Goal: Book appointment/travel/reservation

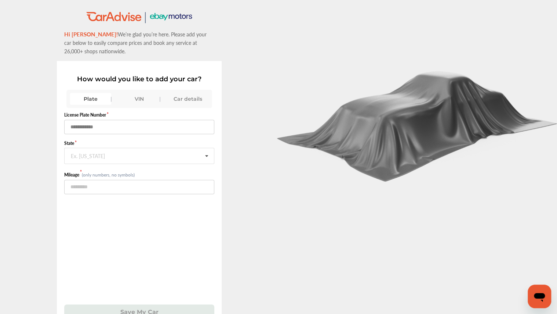
click at [79, 130] on input "text" at bounding box center [139, 127] width 151 height 14
click at [209, 156] on icon at bounding box center [206, 156] width 12 height 16
click at [82, 129] on input "text" at bounding box center [139, 127] width 151 height 14
type input "******"
click at [210, 156] on icon at bounding box center [206, 156] width 12 height 16
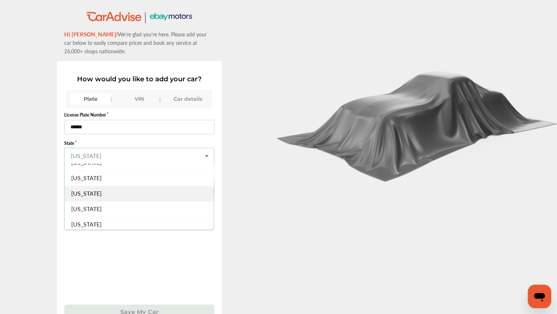
scroll to position [529, 0]
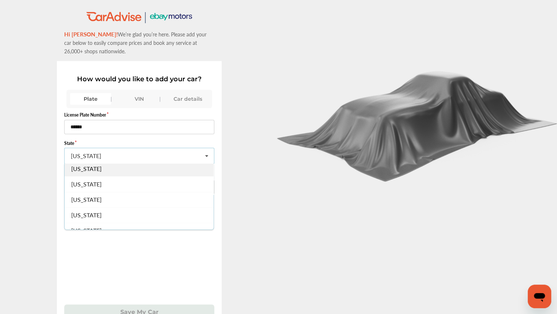
click at [103, 166] on div "[US_STATE]" at bounding box center [139, 167] width 149 height 15
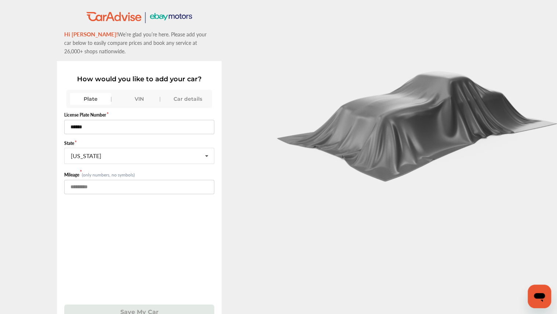
click at [88, 184] on input "number" at bounding box center [139, 187] width 151 height 14
click at [104, 189] on input "number" at bounding box center [139, 187] width 151 height 14
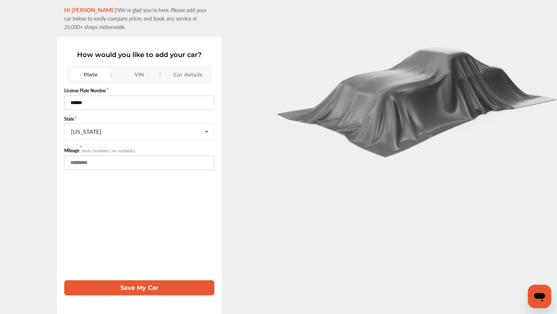
scroll to position [29, 0]
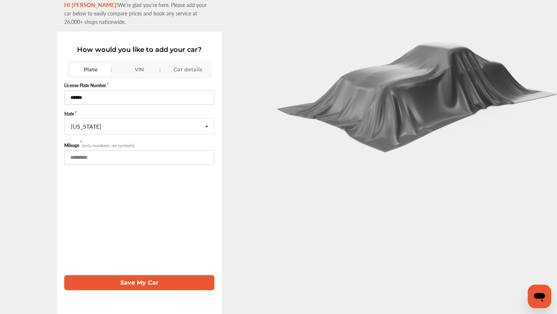
type input "*****"
click at [113, 282] on button "Save My Car" at bounding box center [139, 282] width 151 height 15
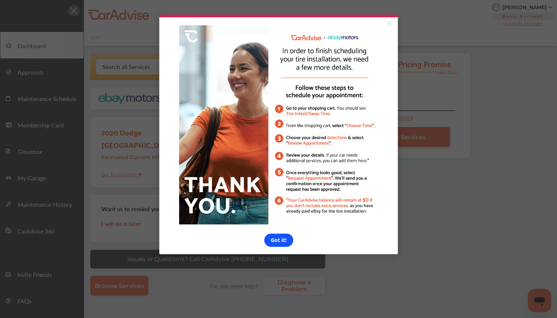
click at [282, 243] on link "Got it!" at bounding box center [278, 240] width 29 height 13
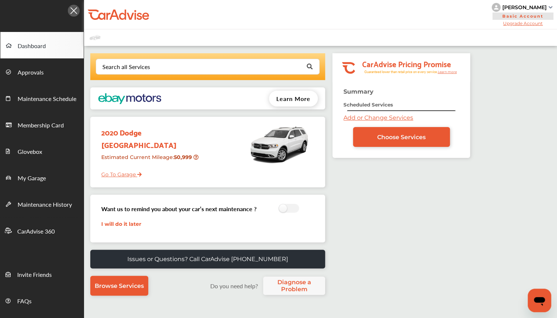
click at [383, 137] on span "Choose Services" at bounding box center [401, 137] width 48 height 7
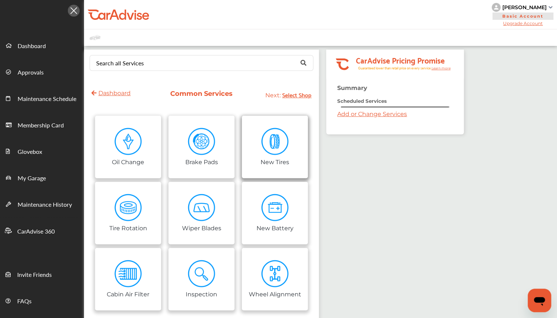
click at [283, 150] on img at bounding box center [275, 142] width 28 height 28
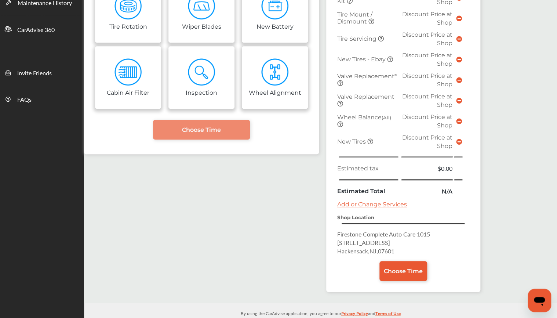
scroll to position [206, 0]
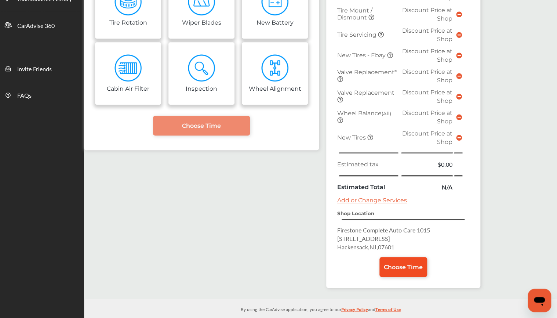
click at [403, 264] on span "Choose Time" at bounding box center [403, 267] width 39 height 7
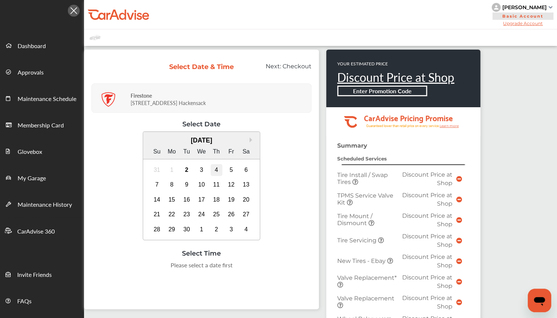
click at [216, 170] on div "4" at bounding box center [217, 170] width 12 height 12
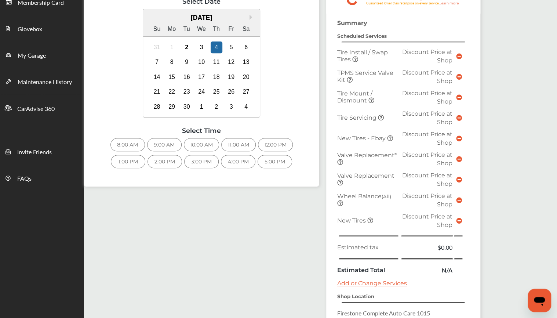
scroll to position [88, 0]
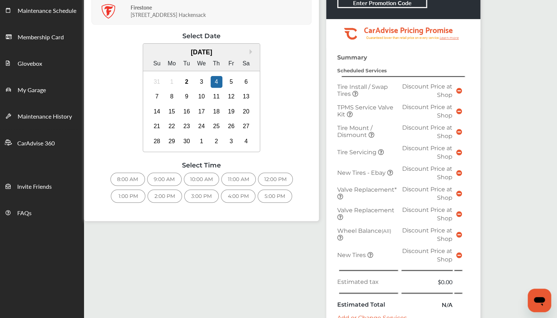
click at [274, 195] on div "5:00 PM" at bounding box center [275, 195] width 35 height 13
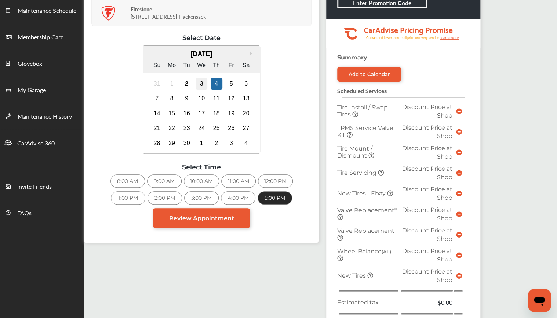
click at [201, 82] on div "3" at bounding box center [202, 84] width 12 height 12
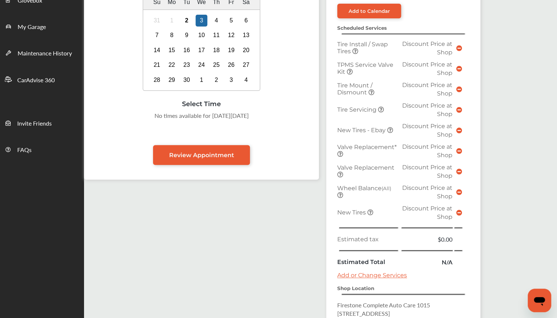
scroll to position [118, 0]
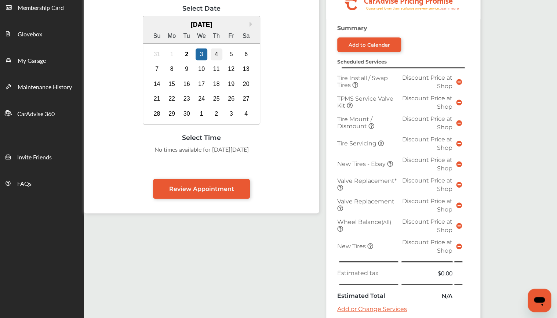
click at [218, 55] on div "4" at bounding box center [217, 54] width 12 height 12
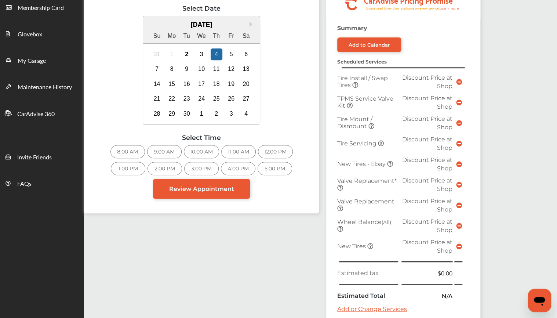
click at [274, 169] on div "5:00 PM" at bounding box center [275, 168] width 35 height 13
click at [204, 190] on span "Review Appointment" at bounding box center [201, 188] width 65 height 7
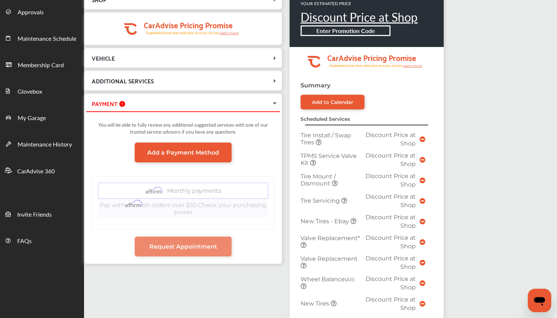
scroll to position [59, 0]
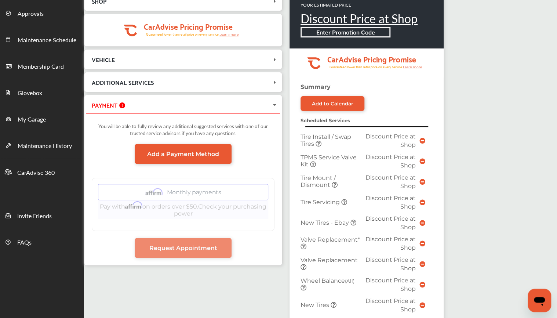
click at [270, 57] on span "VEHICLE" at bounding box center [178, 59] width 185 height 10
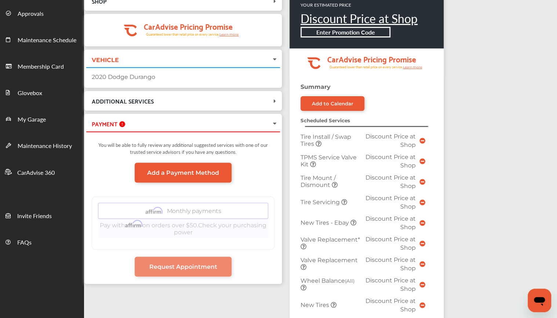
click at [273, 103] on icon at bounding box center [274, 101] width 7 height 6
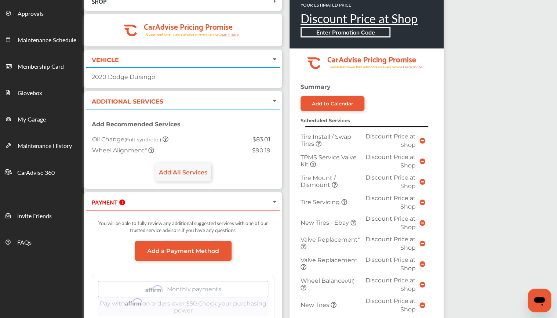
click at [149, 148] on icon at bounding box center [151, 150] width 6 height 6
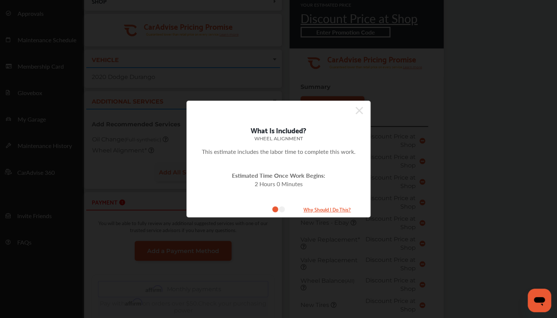
click at [321, 211] on small "Why Should I Do This?" at bounding box center [327, 209] width 73 height 8
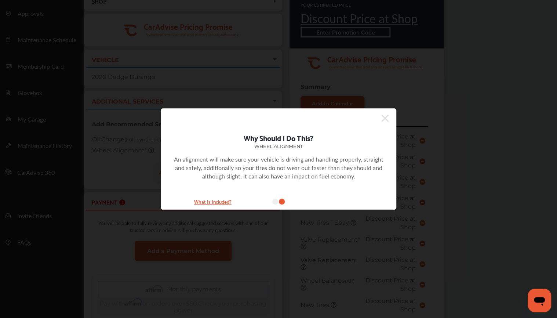
click at [277, 200] on icon at bounding box center [275, 202] width 6 height 6
click at [383, 119] on icon at bounding box center [385, 118] width 7 height 12
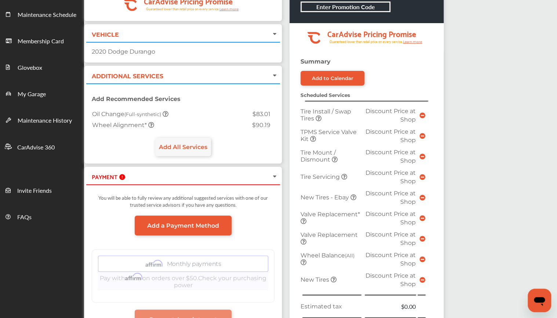
scroll to position [147, 0]
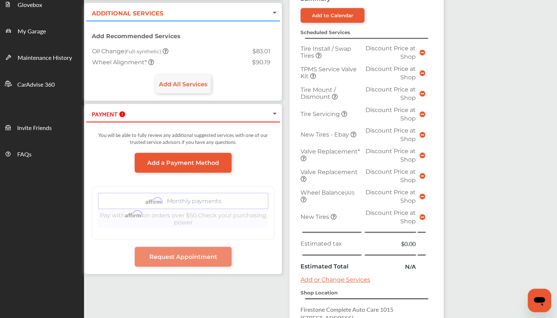
click at [101, 50] on span "Oil Change (Full-synthetic)" at bounding box center [127, 51] width 71 height 7
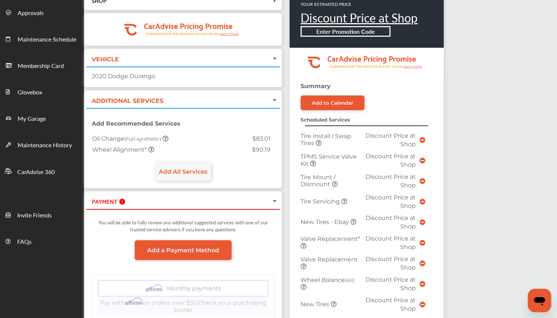
scroll to position [59, 0]
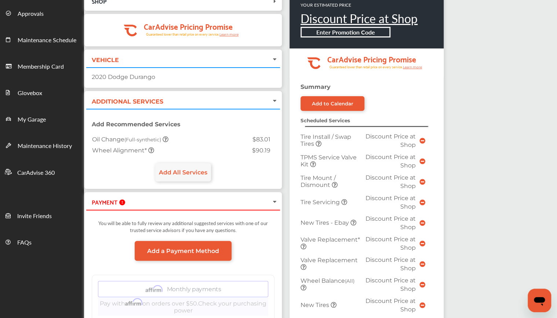
click at [273, 100] on icon at bounding box center [275, 100] width 6 height 7
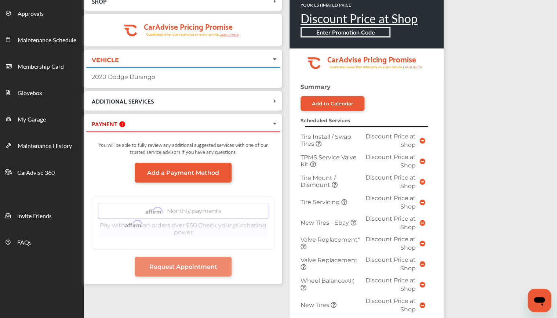
click at [274, 98] on icon at bounding box center [274, 101] width 7 height 6
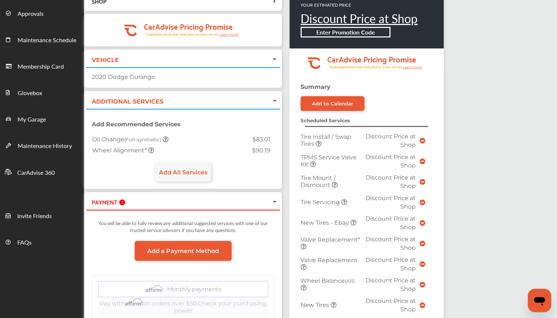
click at [104, 140] on span "Oil Change (Full-synthetic)" at bounding box center [127, 139] width 71 height 7
click at [171, 174] on span "Add All Services" at bounding box center [183, 172] width 48 height 7
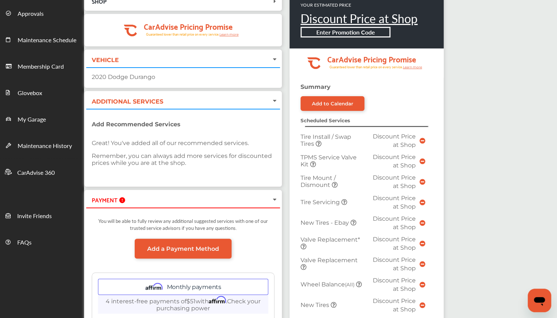
click at [180, 170] on div "Add Recommended Services Great! You've added all of our recommended services. R…" at bounding box center [183, 147] width 194 height 76
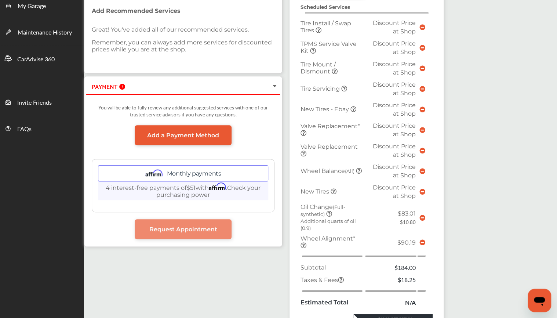
scroll to position [176, 0]
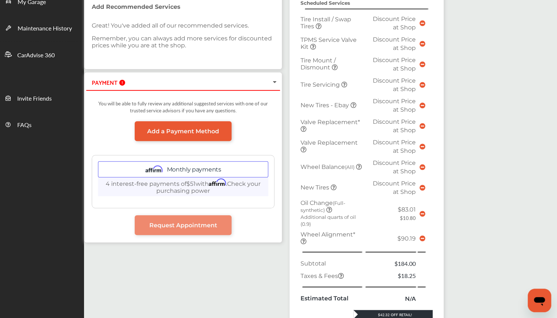
click at [423, 211] on icon at bounding box center [423, 214] width 6 height 6
click at [422, 211] on icon at bounding box center [423, 214] width 6 height 6
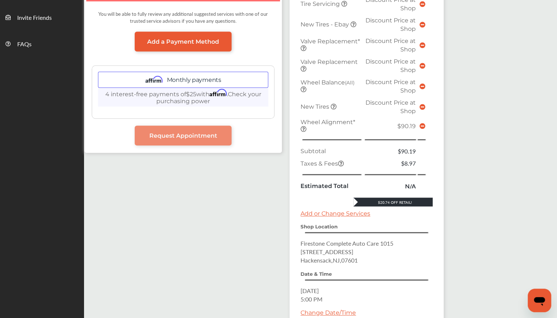
scroll to position [322, 0]
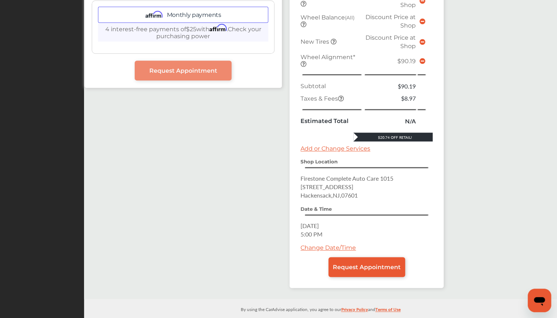
click at [364, 135] on div "$20.74 Off Retail!" at bounding box center [393, 137] width 79 height 5
click at [377, 264] on span "Request Appointment" at bounding box center [367, 267] width 68 height 7
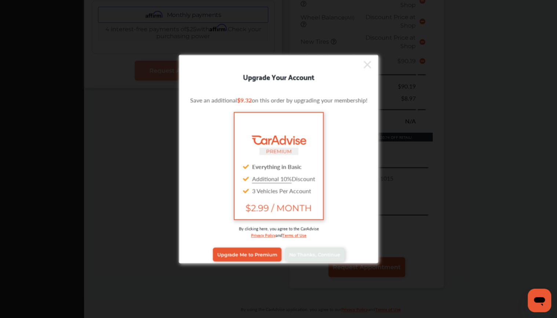
click at [369, 68] on icon at bounding box center [367, 65] width 7 height 12
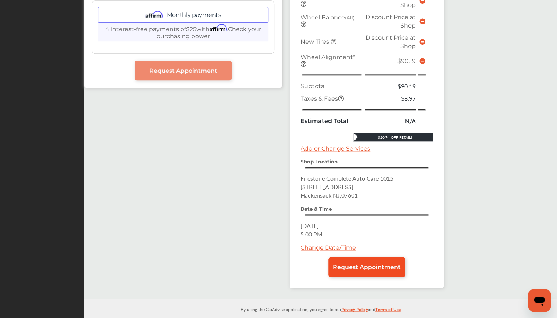
click at [365, 264] on span "Request Appointment" at bounding box center [367, 267] width 68 height 7
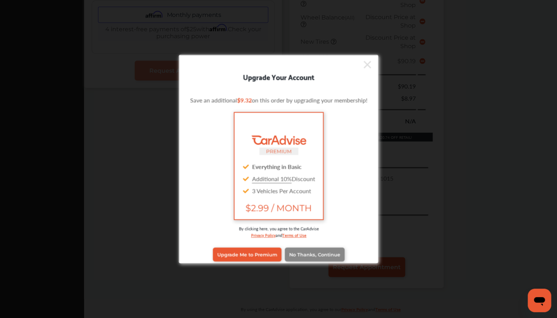
click at [331, 256] on span "No Thanks, Continue" at bounding box center [314, 255] width 51 height 6
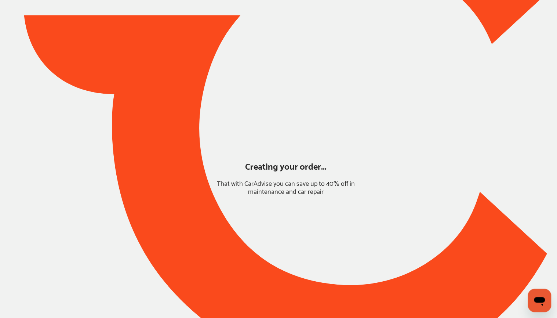
scroll to position [0, 0]
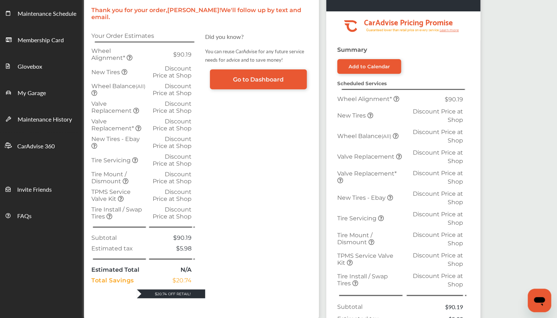
scroll to position [88, 0]
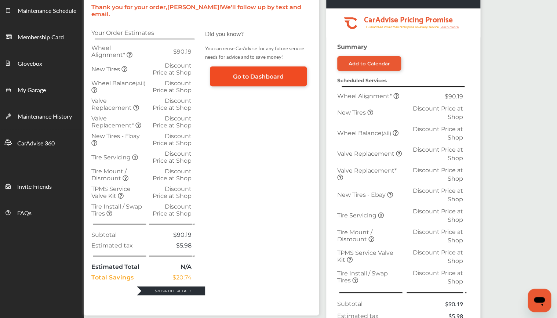
click at [260, 73] on span "Go to Dashboard" at bounding box center [258, 76] width 51 height 7
